Goal: Task Accomplishment & Management: Complete application form

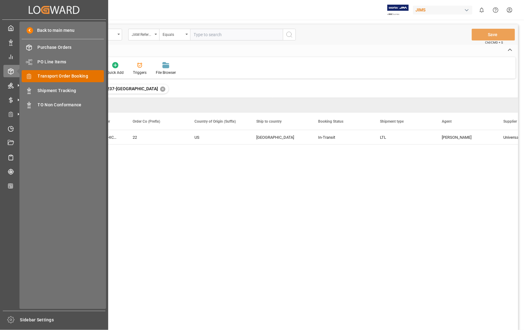
click at [59, 78] on span "Transport Order Booking" at bounding box center [71, 76] width 66 height 6
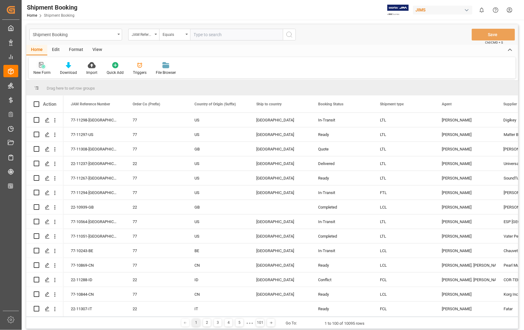
click at [42, 65] on icon at bounding box center [42, 65] width 6 height 6
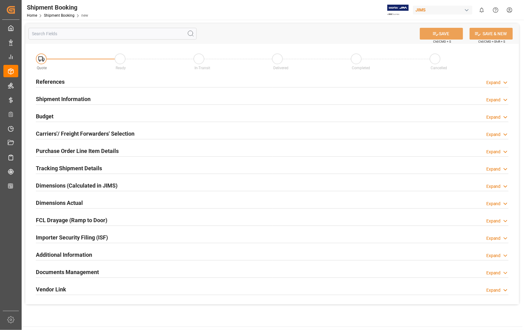
click at [65, 78] on div "References Expand" at bounding box center [272, 81] width 472 height 12
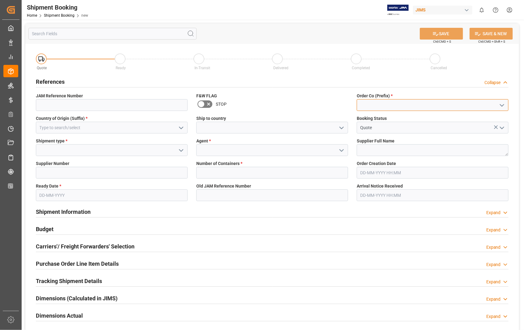
click at [364, 104] on input at bounding box center [432, 105] width 152 height 12
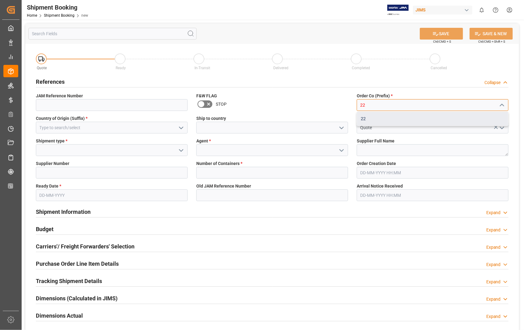
click at [361, 120] on div "22" at bounding box center [432, 119] width 151 height 14
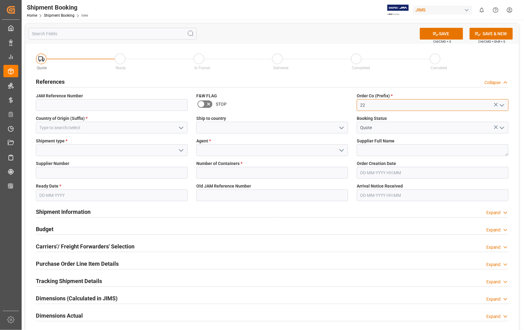
type input "22"
click at [63, 130] on input at bounding box center [112, 128] width 152 height 12
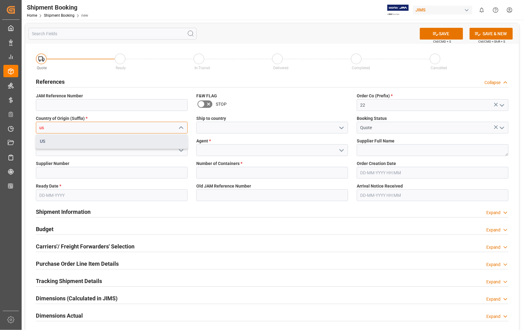
click at [44, 142] on div "US" at bounding box center [111, 141] width 151 height 14
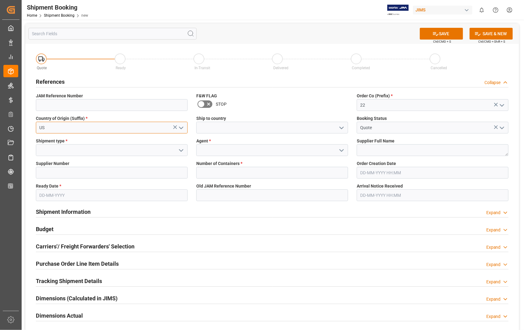
type input "US"
click at [228, 128] on input at bounding box center [272, 128] width 152 height 12
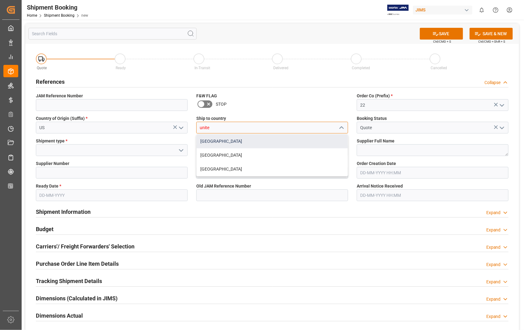
click at [225, 139] on div "[GEOGRAPHIC_DATA]" at bounding box center [271, 141] width 151 height 14
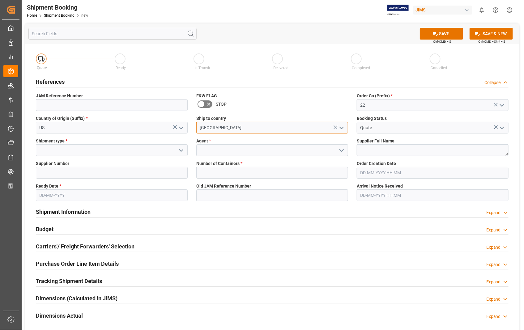
type input "[GEOGRAPHIC_DATA]"
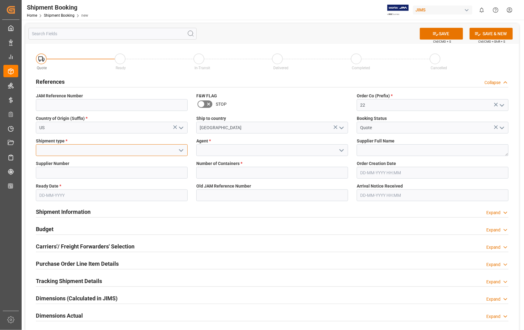
click at [72, 149] on input at bounding box center [112, 150] width 152 height 12
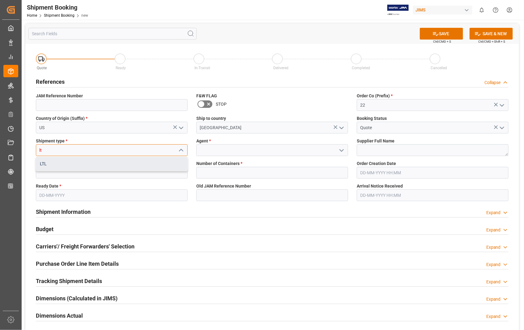
click at [50, 165] on div "LTL" at bounding box center [111, 164] width 151 height 14
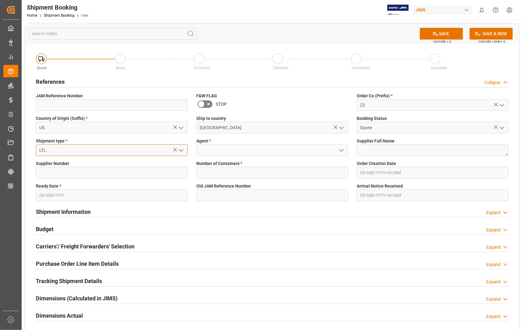
type input "LTL"
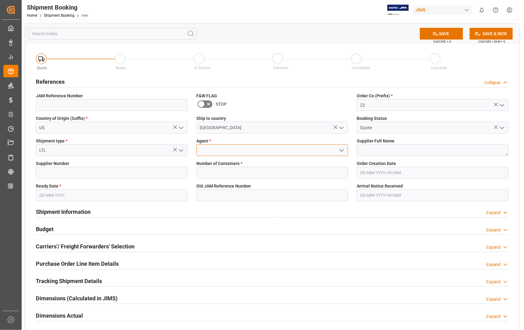
click at [231, 149] on input at bounding box center [272, 150] width 152 height 12
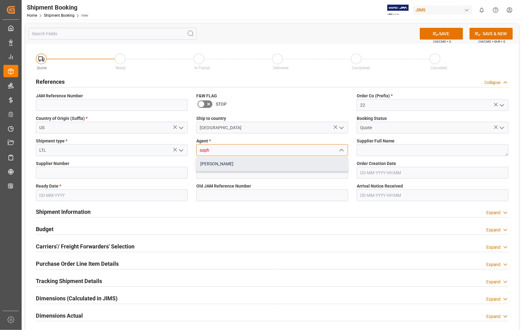
click at [218, 164] on div "[PERSON_NAME]" at bounding box center [271, 164] width 151 height 14
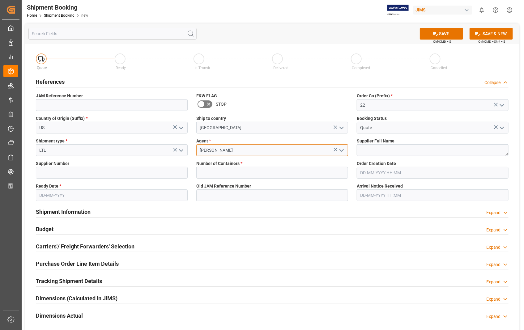
type input "[PERSON_NAME]"
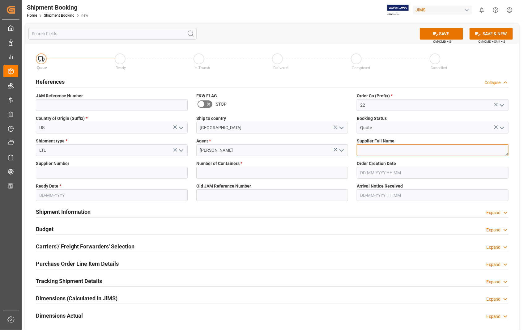
click at [370, 149] on textarea at bounding box center [432, 150] width 152 height 12
click at [378, 147] on textarea at bounding box center [432, 150] width 152 height 12
paste textarea "Sennheiser Electronic Corporat"
type textarea "Sennheiser Electronic Corporat"
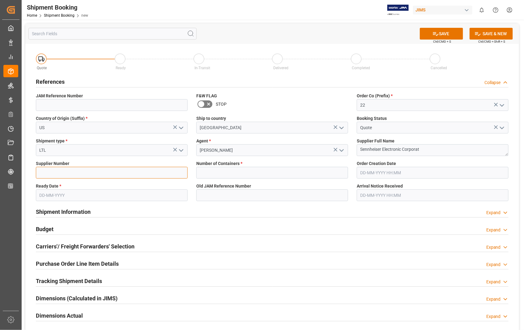
click at [125, 172] on input at bounding box center [112, 173] width 152 height 12
type input "404677"
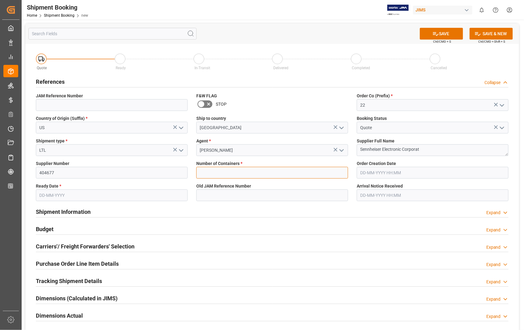
click at [243, 170] on input "text" at bounding box center [272, 173] width 152 height 12
type input "0"
type input "22-11242-US"
type input "22-05-2025 00:00"
type input "24-09-2025"
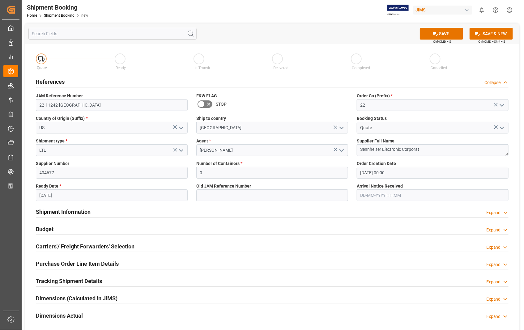
type input "02-10-2025 00:00"
click at [402, 172] on input "22-05-2025 00:00" at bounding box center [432, 173] width 152 height 12
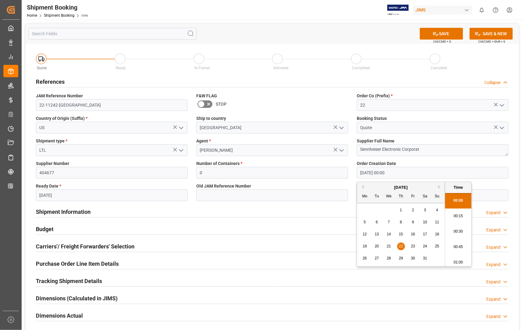
click at [439, 187] on button "Next Month" at bounding box center [440, 187] width 4 height 4
click at [364, 261] on div "29" at bounding box center [365, 258] width 8 height 7
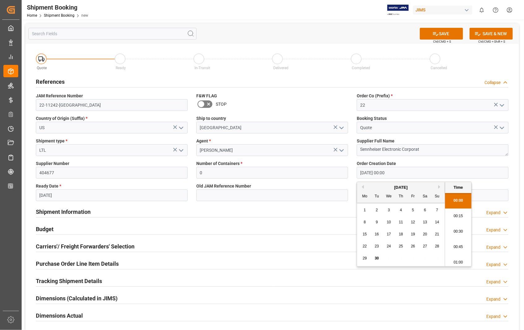
type input "[DATE] 00:00"
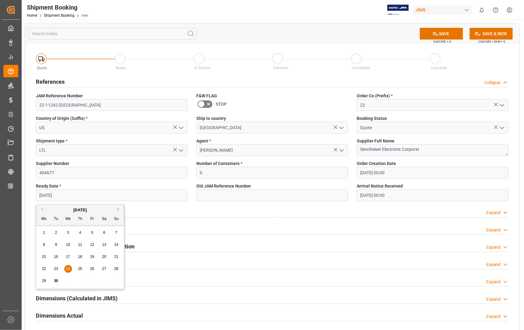
click at [111, 195] on input "24-09-2025" at bounding box center [112, 195] width 152 height 12
click at [119, 210] on button "Next Month" at bounding box center [119, 210] width 4 height 4
click at [93, 258] on span "17" at bounding box center [92, 257] width 4 height 4
type input "[DATE]"
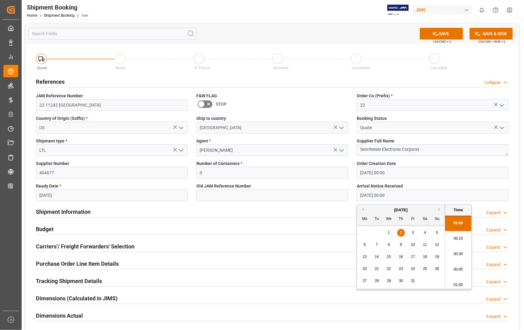
drag, startPoint x: 409, startPoint y: 194, endPoint x: 348, endPoint y: 195, distance: 60.5
click at [348, 195] on div "Quote Ready In-Transit Delivered Completed Cancelled References Collapse JAM Re…" at bounding box center [271, 230] width 493 height 373
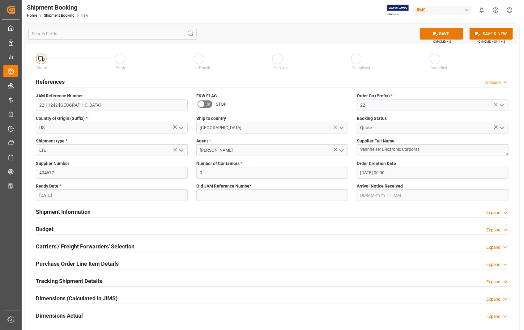
click at [444, 32] on button "SAVE" at bounding box center [440, 34] width 43 height 12
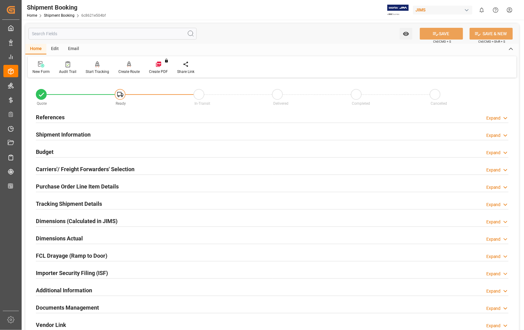
click at [84, 172] on h2 "Carriers'/ Freight Forwarders' Selection" at bounding box center [85, 169] width 99 height 8
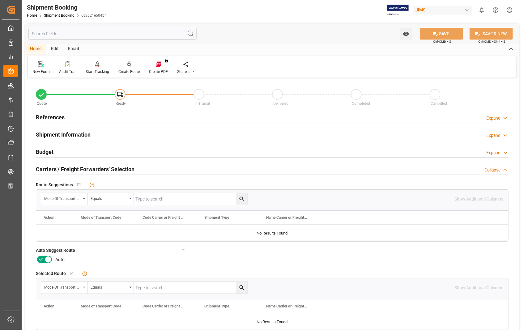
click at [49, 259] on icon at bounding box center [47, 259] width 7 height 7
click at [0, 0] on input "checkbox" at bounding box center [0, 0] width 0 height 0
click at [440, 31] on button "SAVE" at bounding box center [440, 34] width 43 height 12
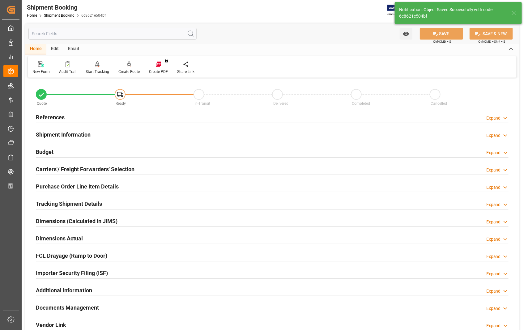
type input "Ready"
click at [51, 119] on h2 "References" at bounding box center [50, 117] width 29 height 8
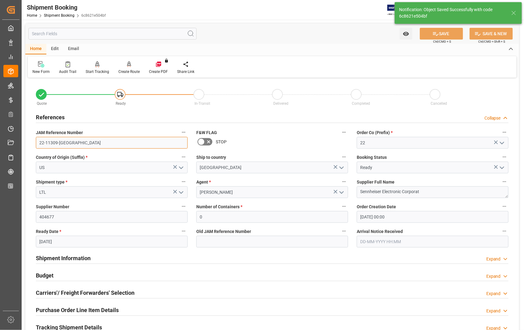
drag, startPoint x: 68, startPoint y: 141, endPoint x: 39, endPoint y: 143, distance: 28.8
click at [39, 143] on input "22-11309-[GEOGRAPHIC_DATA]" at bounding box center [112, 143] width 152 height 12
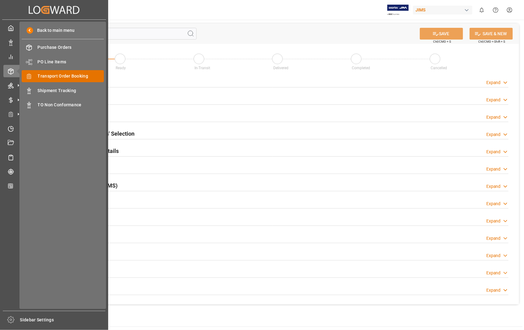
click at [72, 72] on div "Transport Order Booking Transport Order Booking" at bounding box center [63, 76] width 82 height 12
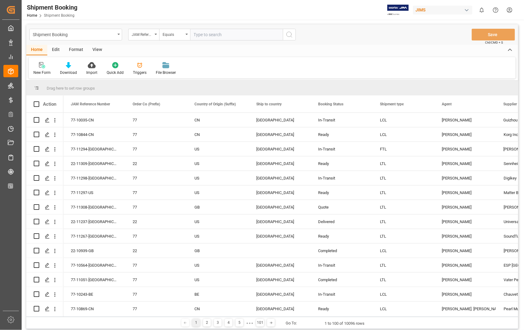
click at [222, 35] on input "text" at bounding box center [236, 35] width 93 height 12
paste input "22-11237-US"
type input "22-11237-US"
click at [290, 34] on icon "search button" at bounding box center [288, 34] width 7 height 7
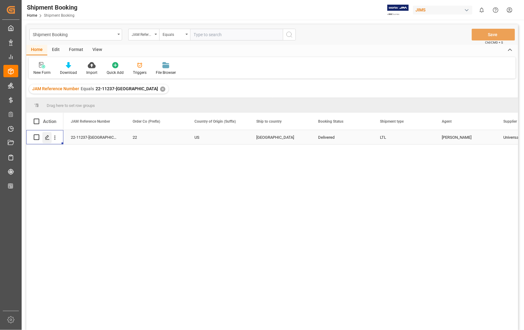
click at [45, 138] on icon "Press SPACE to select this row." at bounding box center [47, 137] width 5 height 5
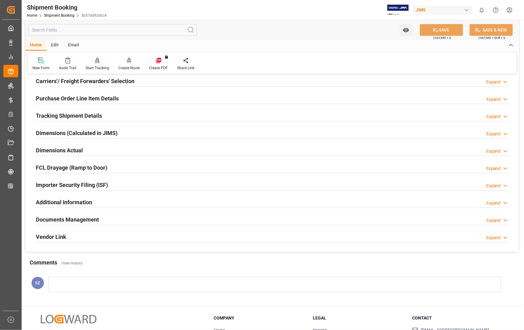
scroll to position [134, 0]
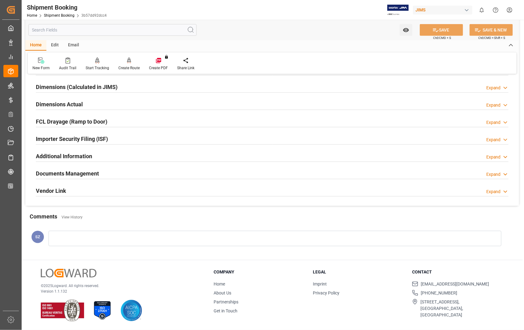
click at [91, 177] on h2 "Documents Management" at bounding box center [67, 173] width 63 height 8
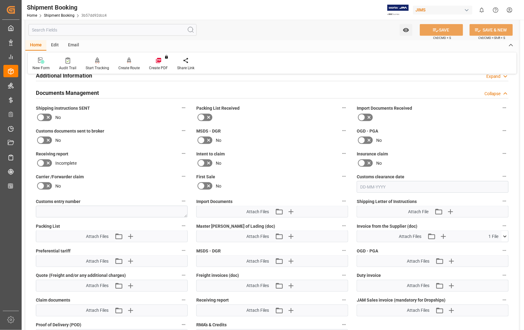
scroll to position [237, 0]
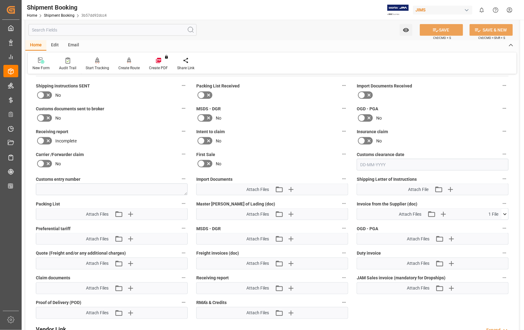
click at [504, 214] on icon at bounding box center [504, 214] width 6 height 6
click at [501, 224] on icon at bounding box center [501, 225] width 6 height 6
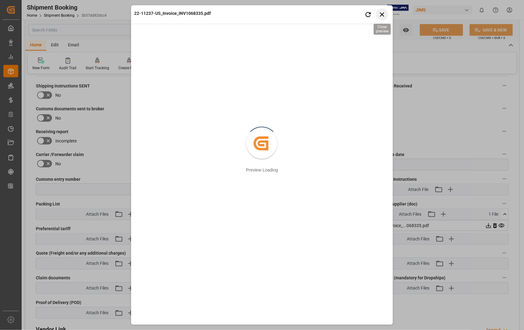
click at [385, 14] on icon "button" at bounding box center [382, 15] width 8 height 8
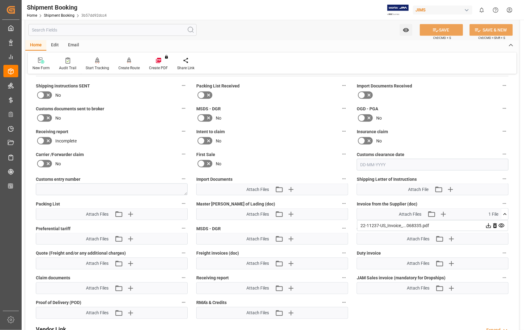
click at [501, 225] on icon at bounding box center [501, 226] width 6 height 4
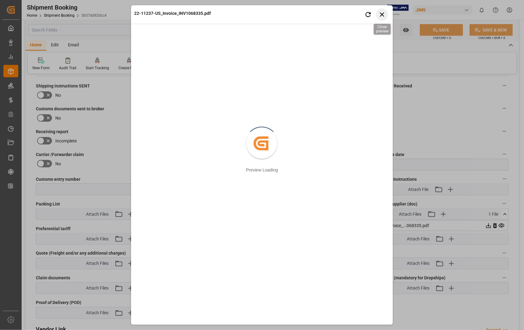
click at [381, 14] on icon "button" at bounding box center [382, 15] width 8 height 8
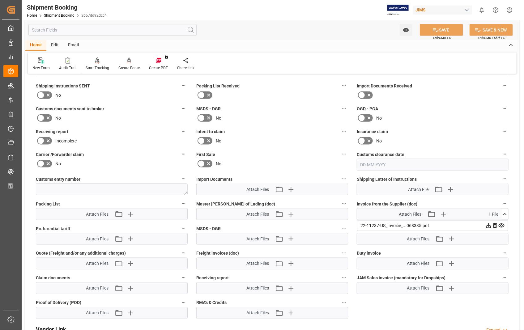
click at [504, 224] on icon at bounding box center [501, 225] width 6 height 6
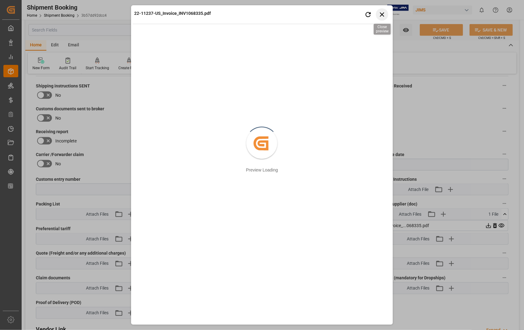
click at [378, 11] on icon "button" at bounding box center [382, 15] width 8 height 8
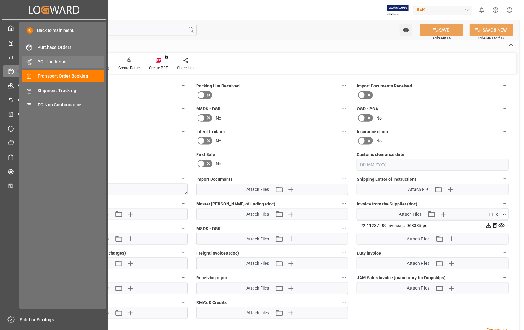
click at [61, 62] on span "PO Line Items" at bounding box center [71, 62] width 66 height 6
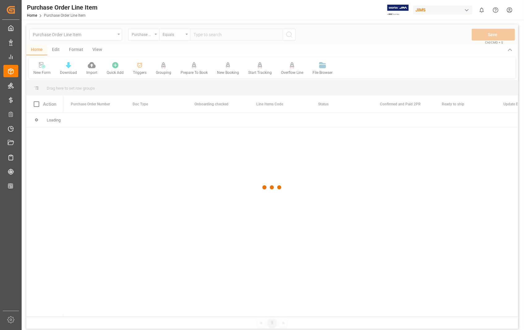
click at [233, 32] on div at bounding box center [271, 187] width 491 height 326
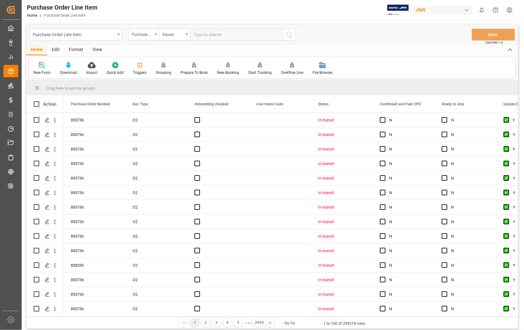
click at [220, 36] on input "text" at bounding box center [236, 35] width 93 height 12
type input "865959"
click at [285, 35] on icon "search button" at bounding box center [288, 34] width 7 height 7
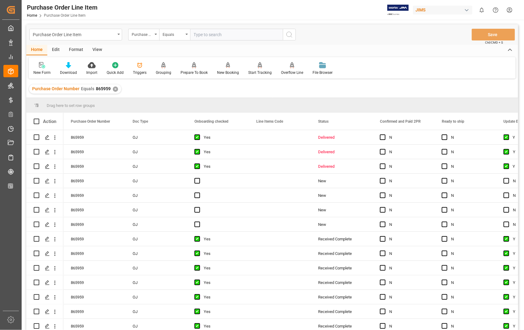
click at [93, 48] on div "View" at bounding box center [97, 50] width 19 height 11
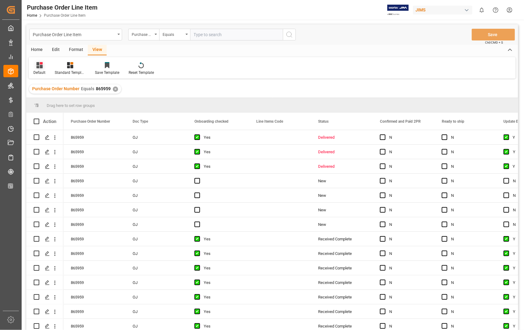
click at [40, 70] on div "Default" at bounding box center [39, 73] width 12 height 6
click at [44, 97] on div "Sophia setting." at bounding box center [63, 100] width 54 height 6
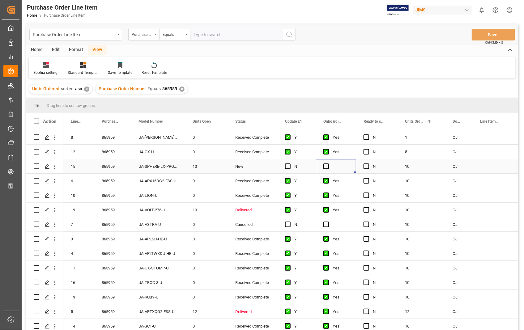
click at [329, 166] on div "Press SPACE to select this row." at bounding box center [336, 166] width 40 height 14
click at [289, 165] on span "Press SPACE to select this row." at bounding box center [288, 166] width 6 height 6
click at [289, 163] on input "Press SPACE to select this row." at bounding box center [289, 163] width 0 height 0
click at [326, 165] on span "Press SPACE to select this row." at bounding box center [326, 166] width 6 height 6
click at [328, 163] on input "Press SPACE to select this row." at bounding box center [328, 163] width 0 height 0
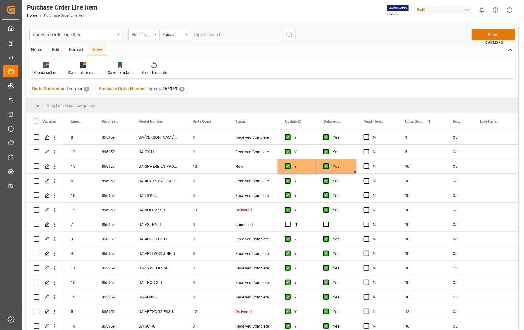
click at [493, 32] on button "Save" at bounding box center [492, 35] width 43 height 12
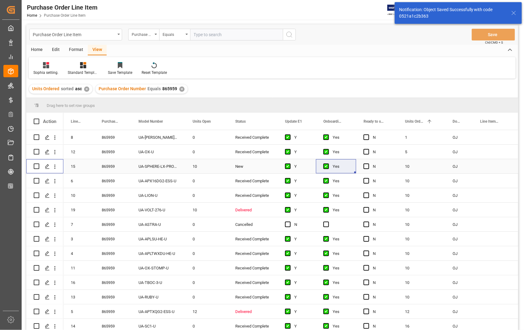
click at [36, 167] on input "Press Space to toggle row selection (unchecked)" at bounding box center [37, 166] width 6 height 6
checkbox input "true"
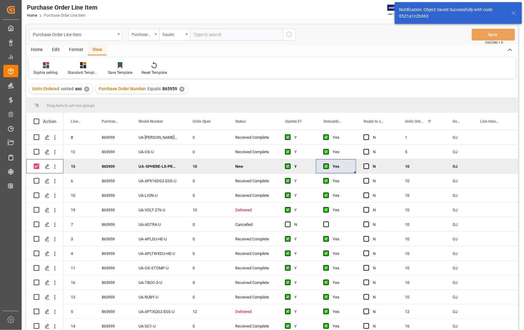
click at [34, 47] on div "Home" at bounding box center [36, 50] width 21 height 11
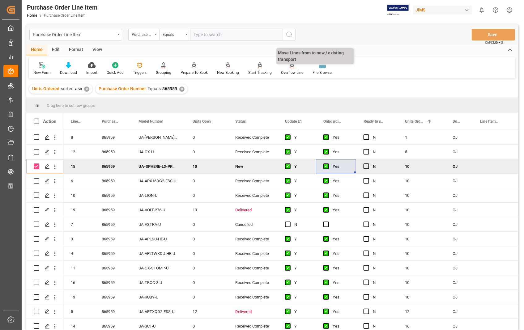
click at [291, 72] on div "Overflow Line" at bounding box center [292, 73] width 22 height 6
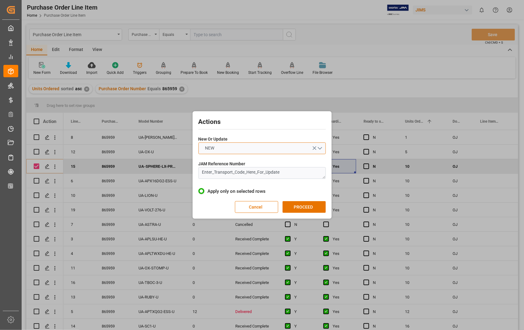
click at [322, 147] on button "NEW" at bounding box center [261, 148] width 127 height 12
click at [210, 163] on div "UPDATE" at bounding box center [262, 162] width 127 height 13
drag, startPoint x: 298, startPoint y: 174, endPoint x: 183, endPoint y: 174, distance: 115.5
click at [183, 174] on div "Actions New Or Update UPDATE JAM Reference Number Enter_Transport_Code_Here_For…" at bounding box center [262, 165] width 524 height 330
paste textarea "UA-SPHERE-LX-PROMO-U"
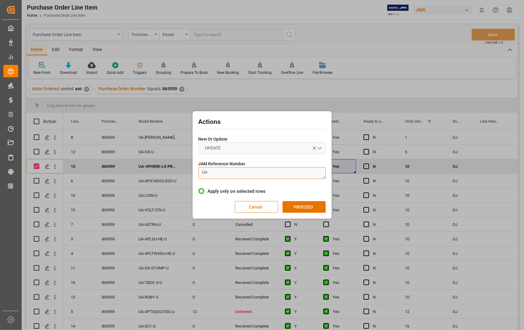
type textarea "U"
type textarea "22-11237-US"
click at [298, 205] on button "PROCEED" at bounding box center [303, 207] width 43 height 12
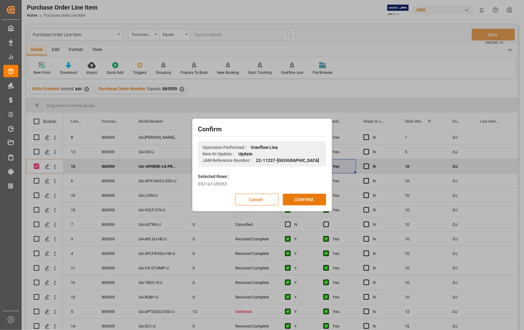
click at [301, 199] on button "CONFIRM" at bounding box center [304, 200] width 43 height 12
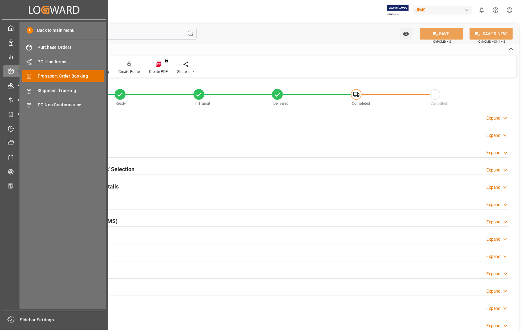
click at [55, 76] on span "Transport Order Booking" at bounding box center [71, 76] width 66 height 6
